Goal: Task Accomplishment & Management: Complete application form

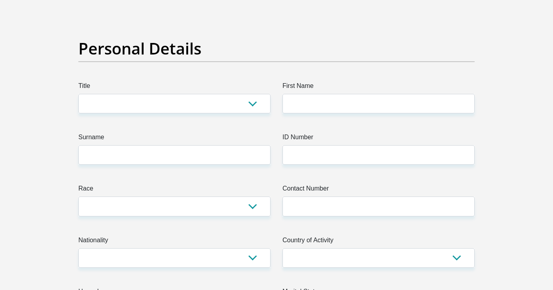
scroll to position [46, 0]
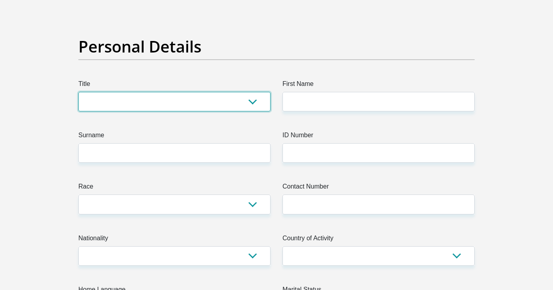
click at [189, 101] on select "Mr Ms Mrs Dr [PERSON_NAME]" at bounding box center [174, 101] width 192 height 19
select select "Ms"
click at [78, 92] on select "Mr Ms Mrs Dr [PERSON_NAME]" at bounding box center [174, 101] width 192 height 19
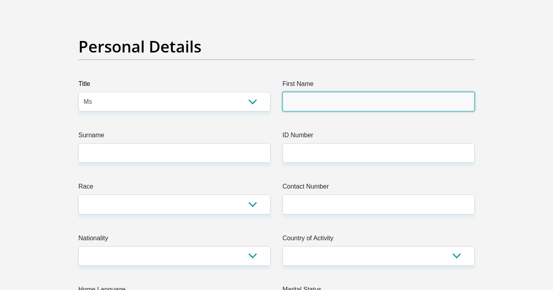
click at [363, 106] on input "First Name" at bounding box center [378, 101] width 192 height 19
type input "[PERSON_NAME]"
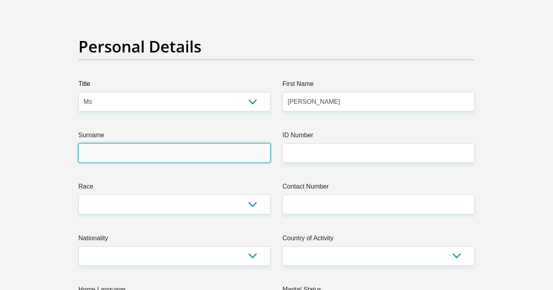
type input "PalaciosRicaldi"
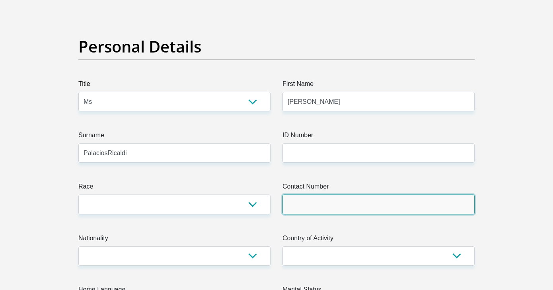
type input "0713677996"
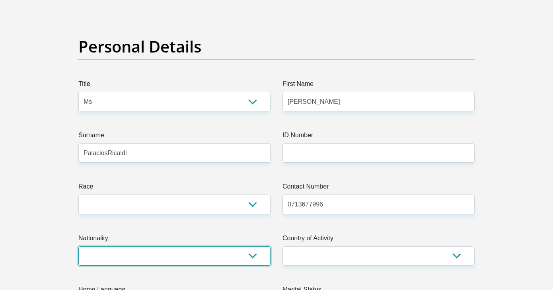
select select "ZAF"
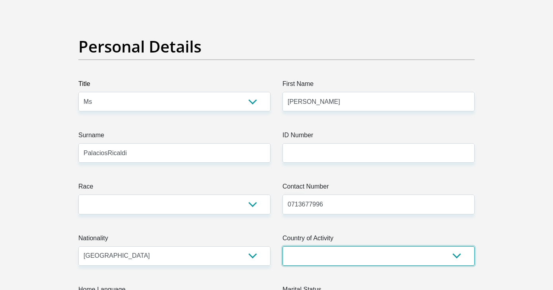
select select "ZAF"
type input "[STREET_ADDRESS]"
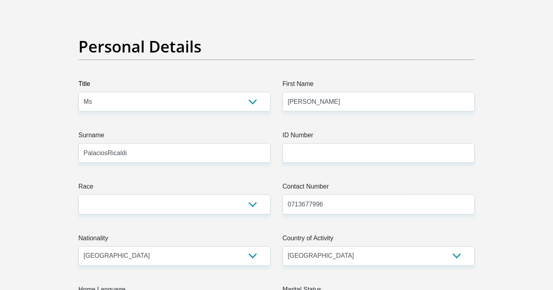
type input "Summerstrand, [GEOGRAPHIC_DATA][PERSON_NAME]"
type input "6001"
select select "[GEOGRAPHIC_DATA]"
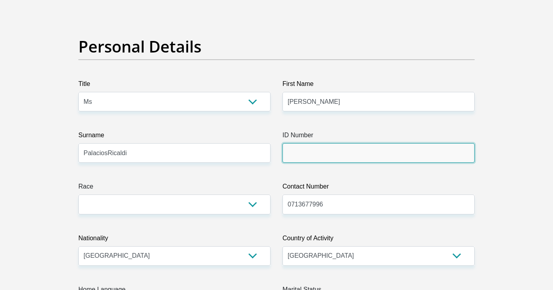
click at [323, 155] on input "ID Number" at bounding box center [378, 152] width 192 height 19
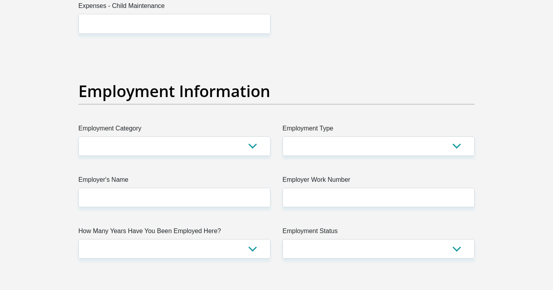
scroll to position [1397, 0]
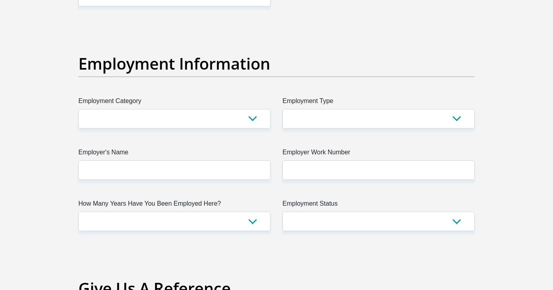
type input "9607180341086"
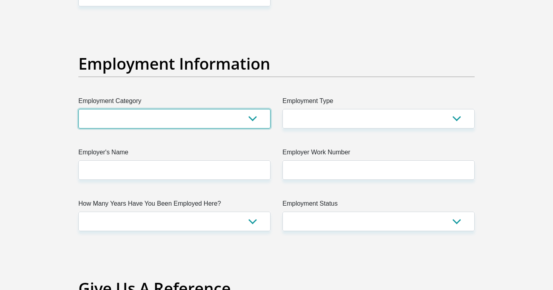
click at [255, 120] on select "AGRICULTURE ALCOHOL & TOBACCO CONSTRUCTION MATERIALS METALLURGY EQUIPMENT FOR R…" at bounding box center [174, 118] width 192 height 19
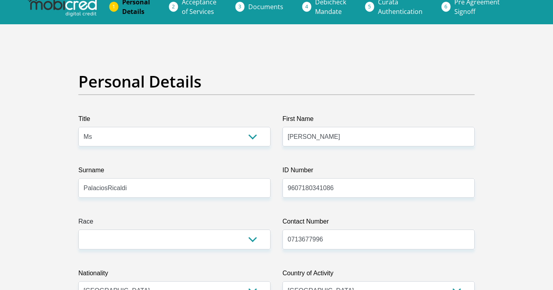
scroll to position [0, 0]
